Goal: Task Accomplishment & Management: Manage account settings

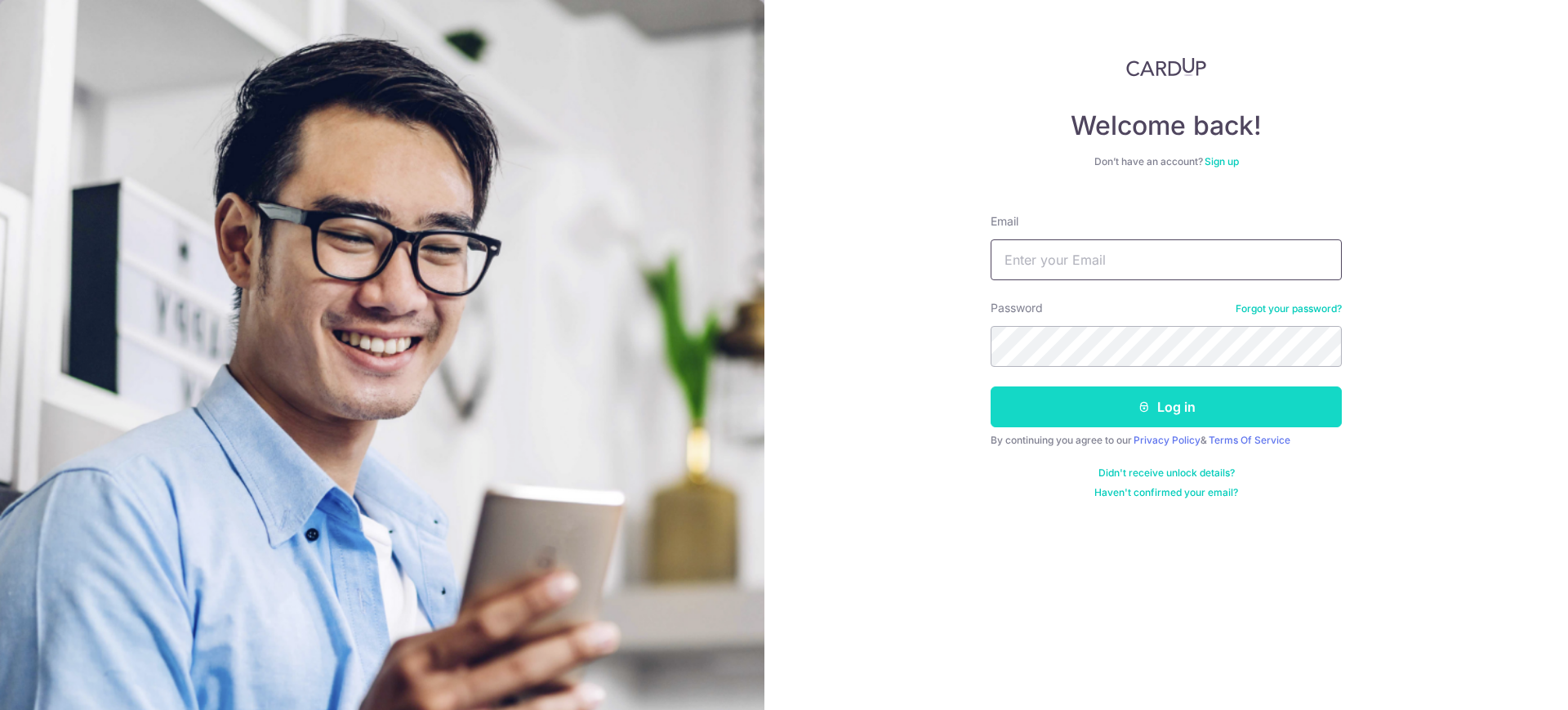
type input "[EMAIL_ADDRESS][DOMAIN_NAME]"
click at [1142, 409] on icon "submit" at bounding box center [1144, 407] width 13 height 13
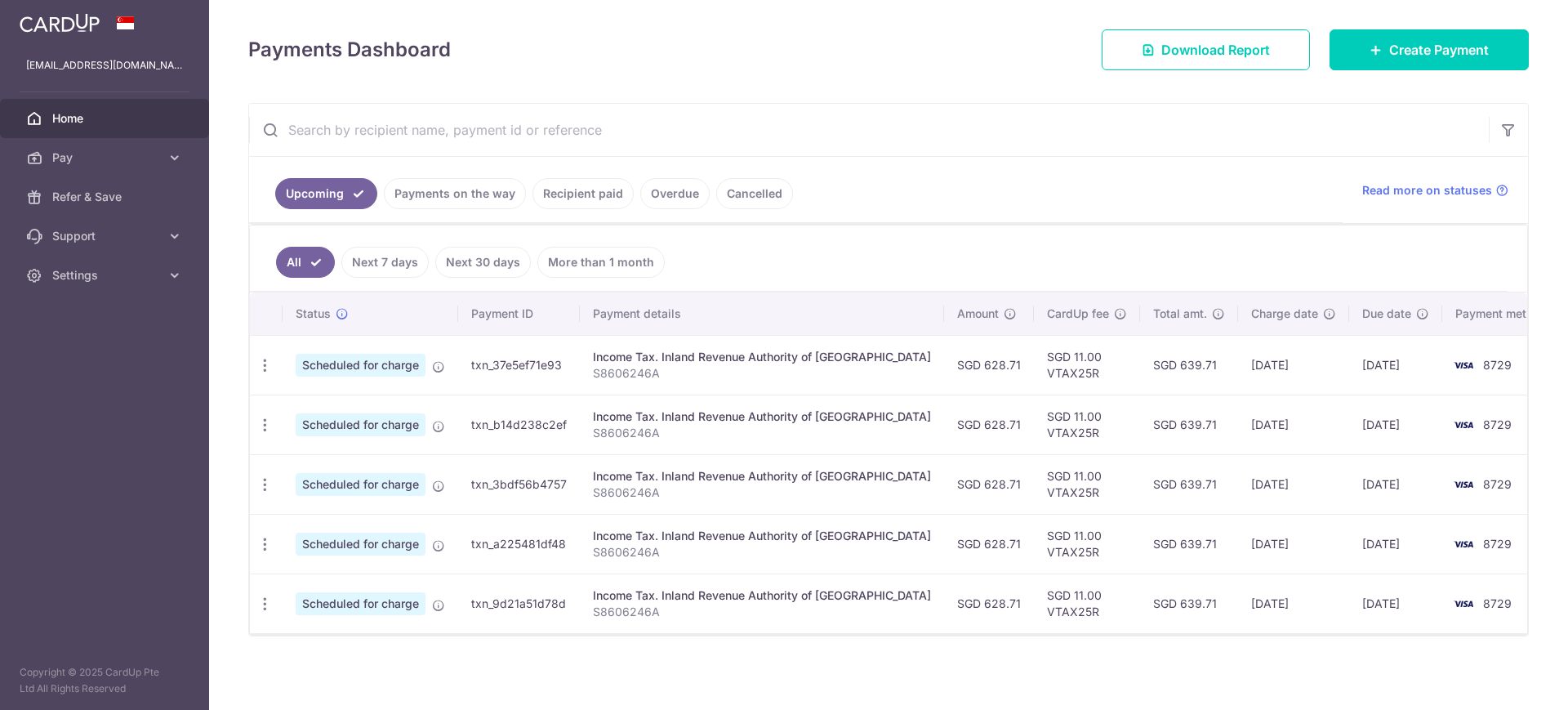
scroll to position [216, 0]
